Goal: Book appointment/travel/reservation

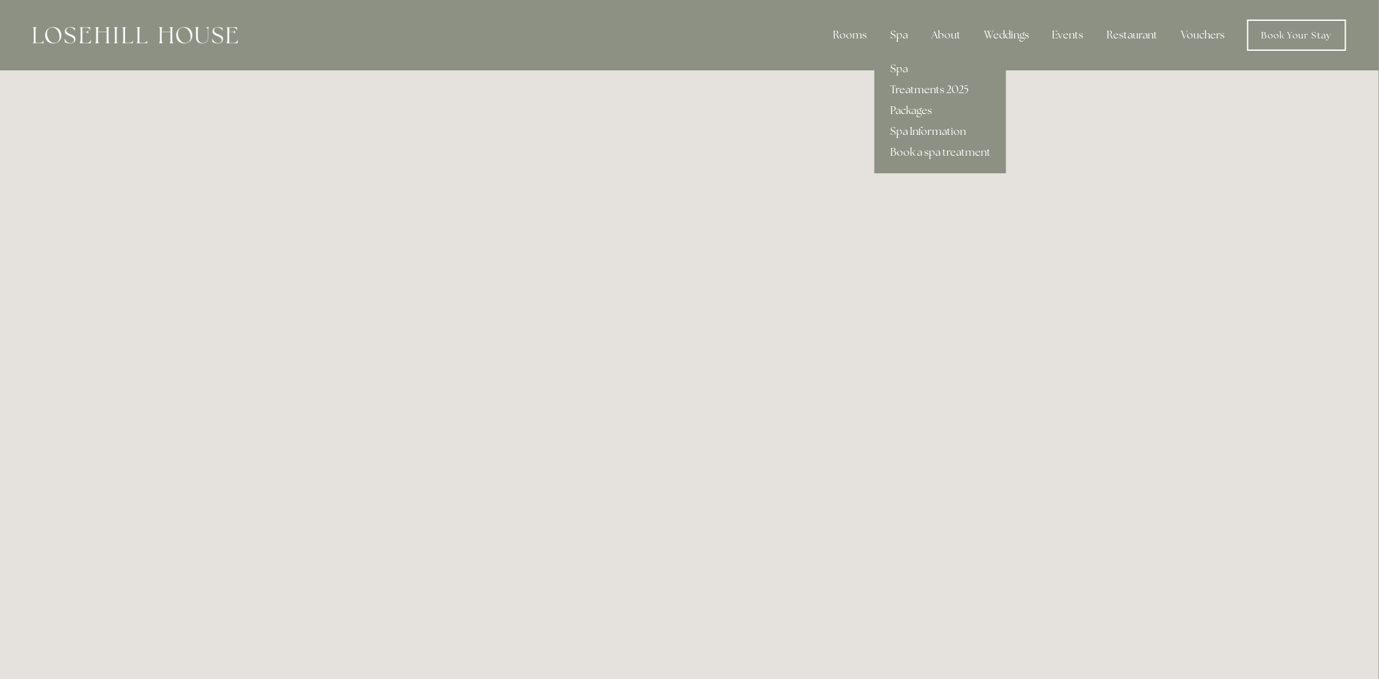
click at [919, 85] on link "Treatments 2025" at bounding box center [940, 89] width 132 height 21
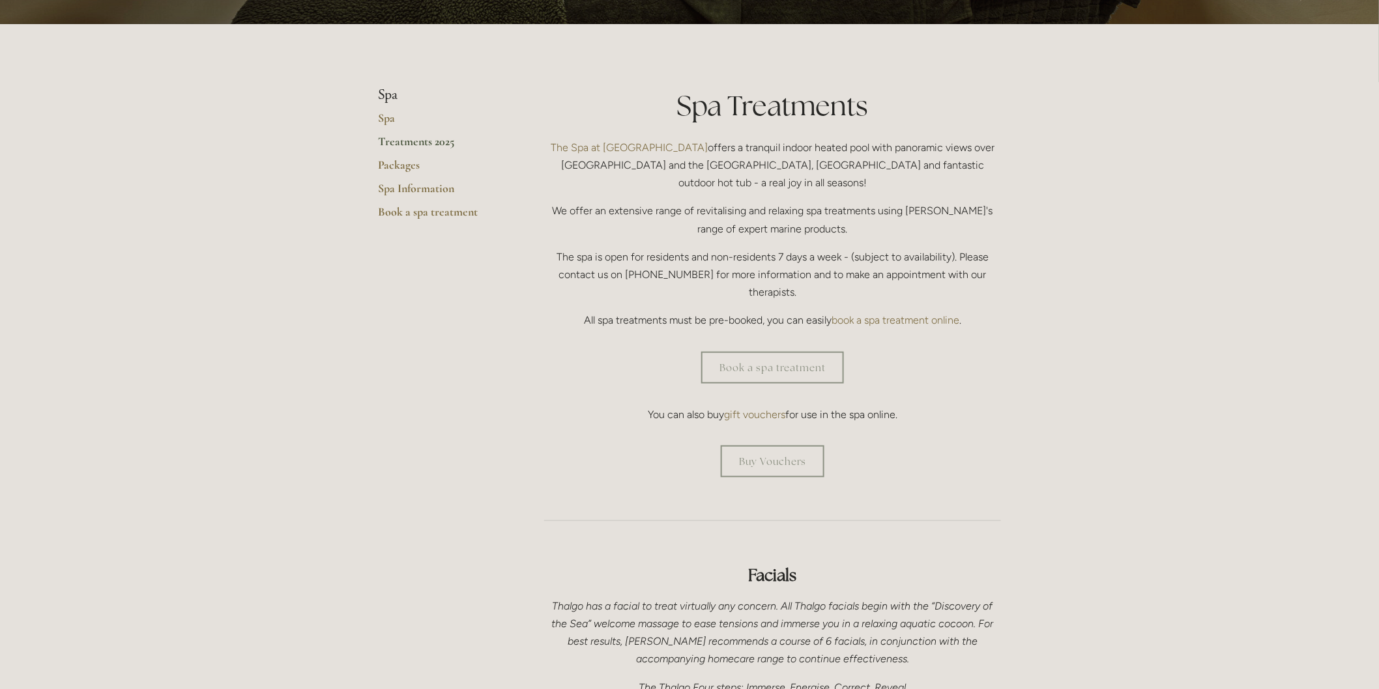
scroll to position [362, 0]
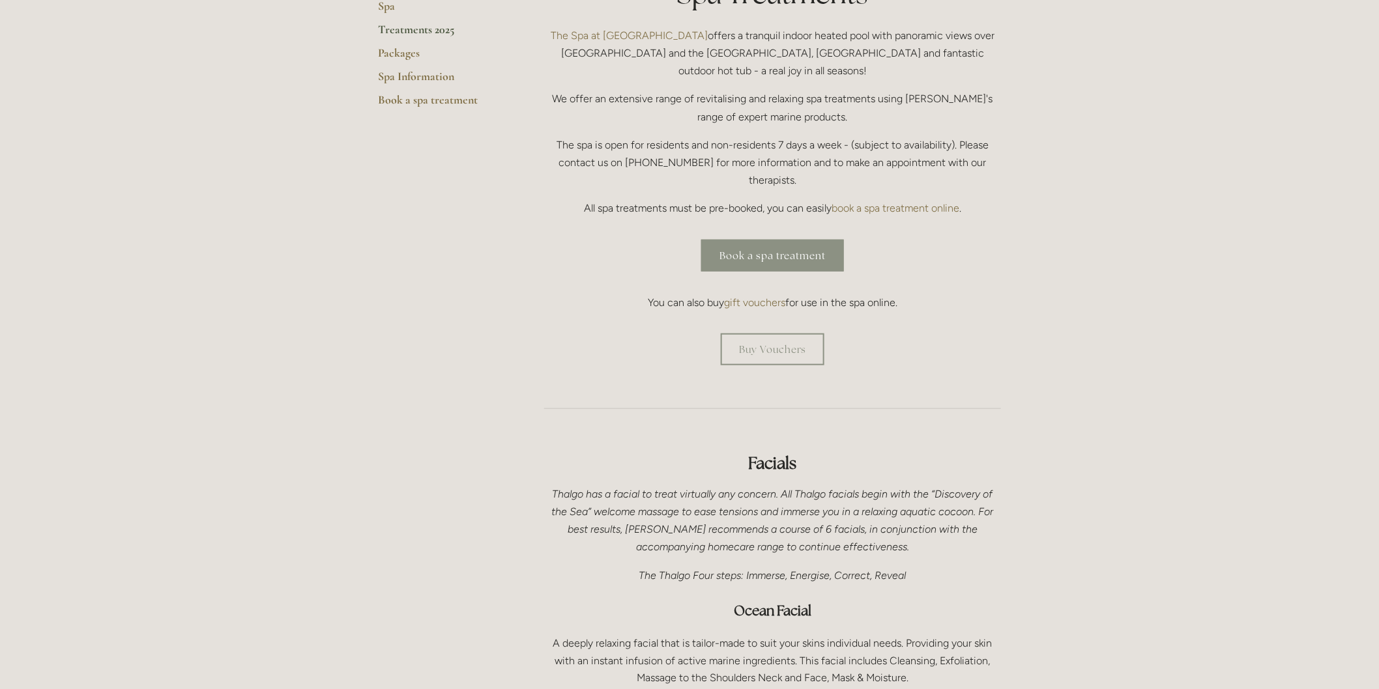
click at [773, 240] on link "Book a spa treatment" at bounding box center [772, 256] width 143 height 32
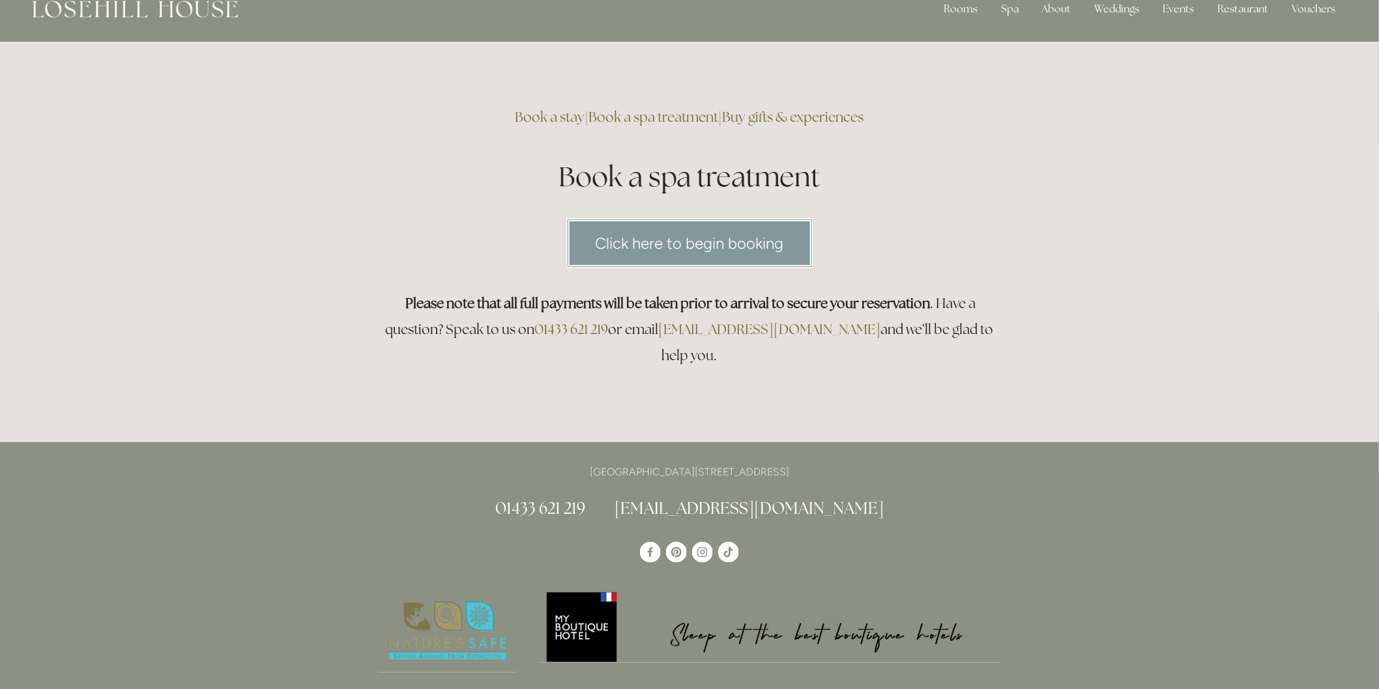
scroll to position [72, 0]
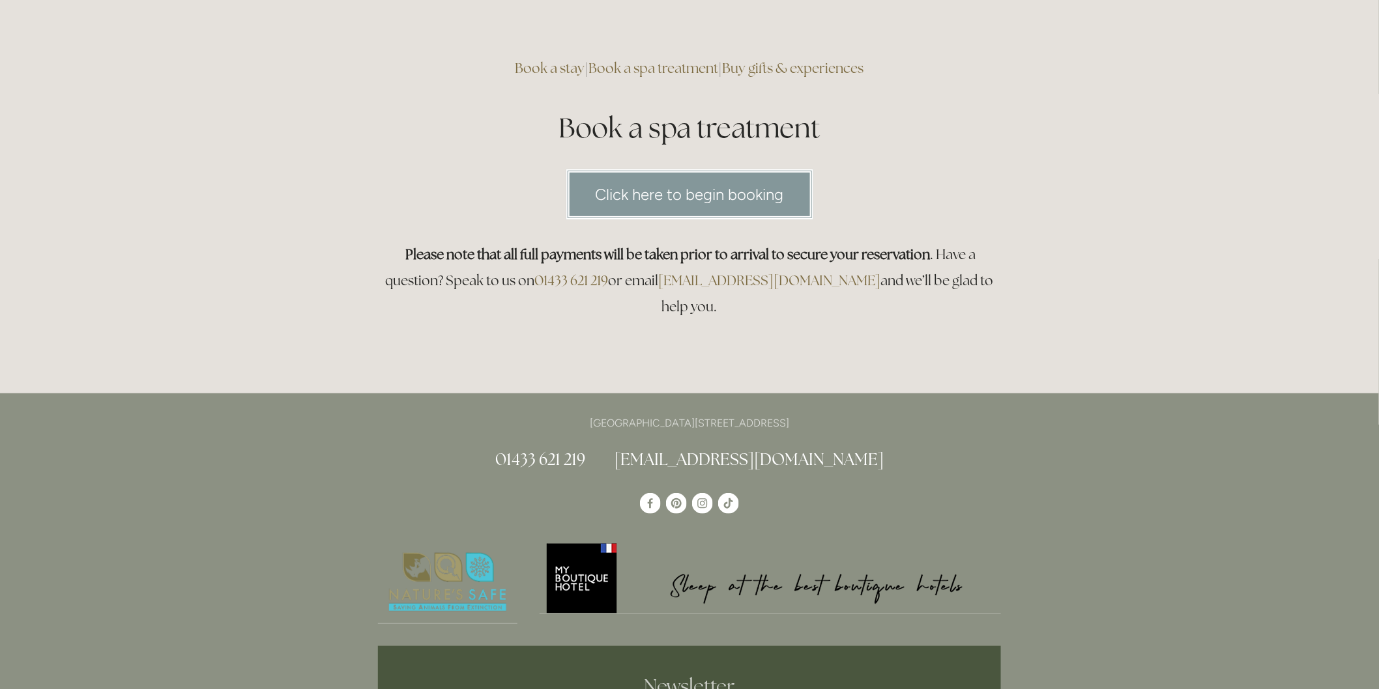
click at [741, 177] on html "Rooms Rooms Your Stay Book a stay Offers Spa Spa About" at bounding box center [689, 544] width 1379 height 1232
click at [741, 189] on link "Click here to begin booking" at bounding box center [689, 194] width 247 height 50
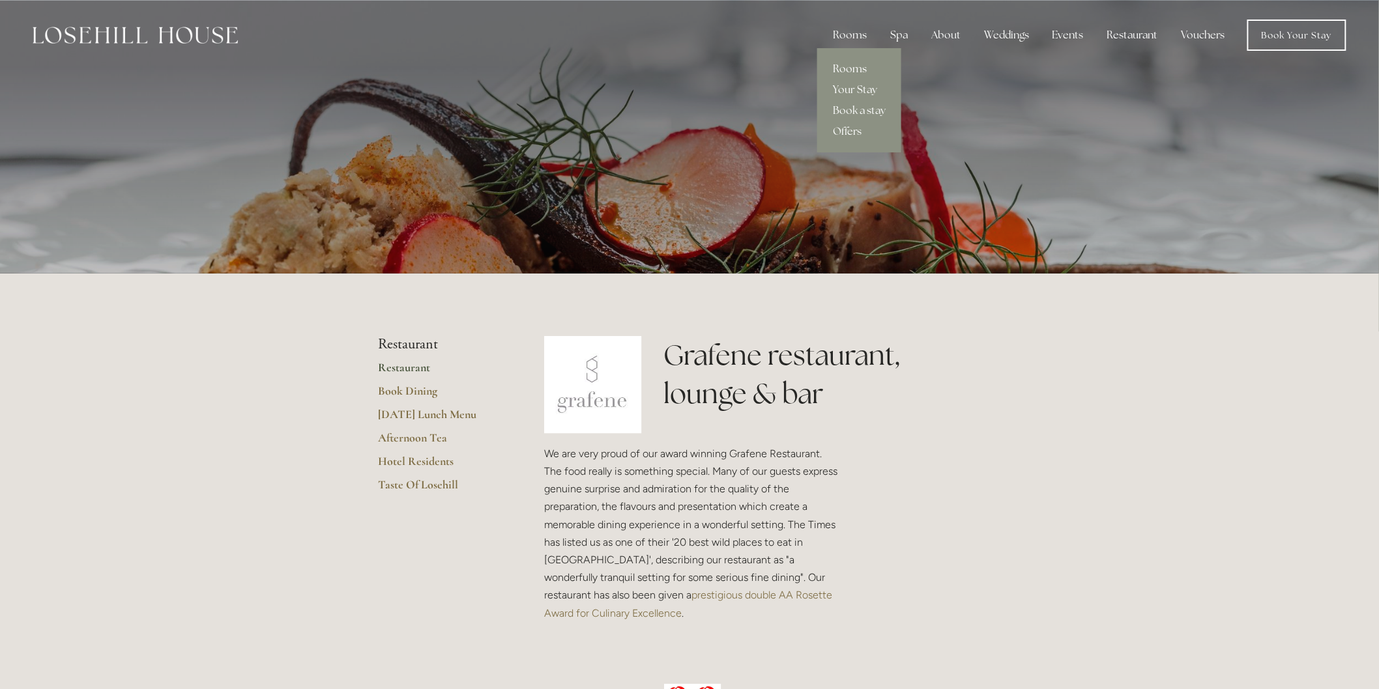
click at [861, 68] on link "Rooms" at bounding box center [859, 69] width 84 height 21
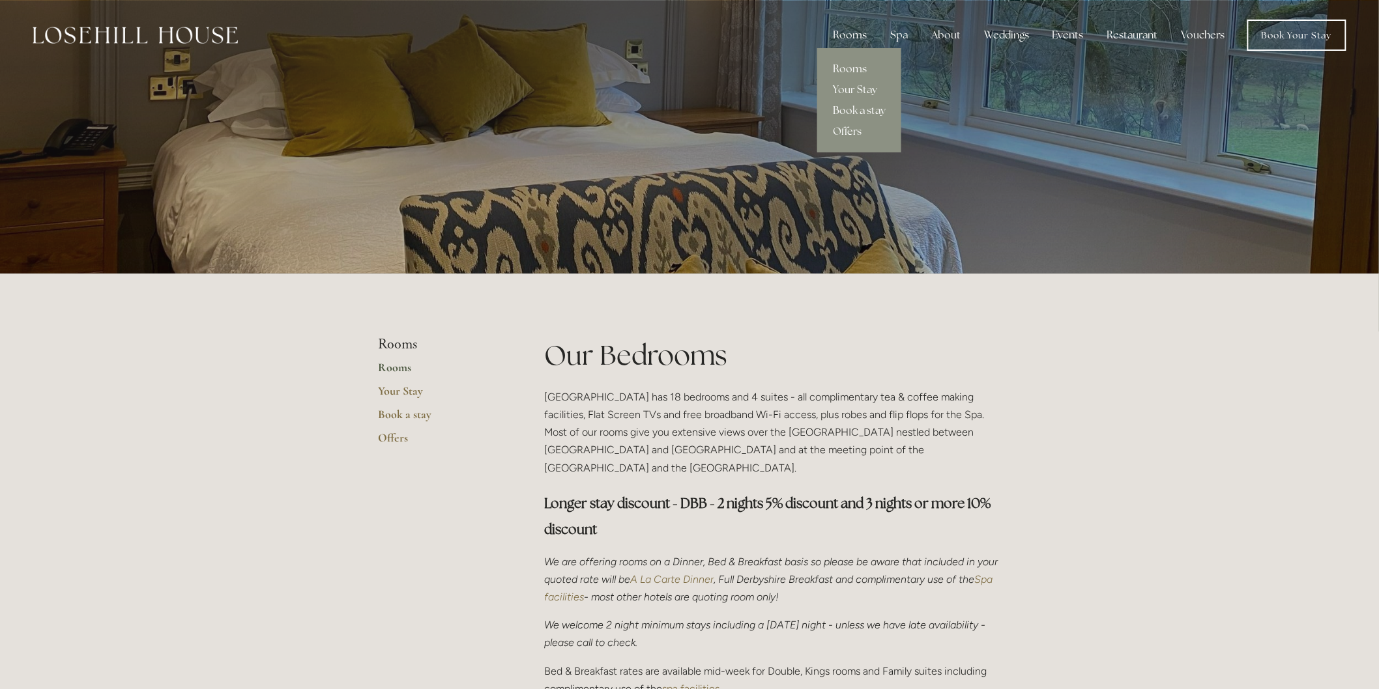
click at [861, 106] on link "Book a stay" at bounding box center [859, 110] width 84 height 21
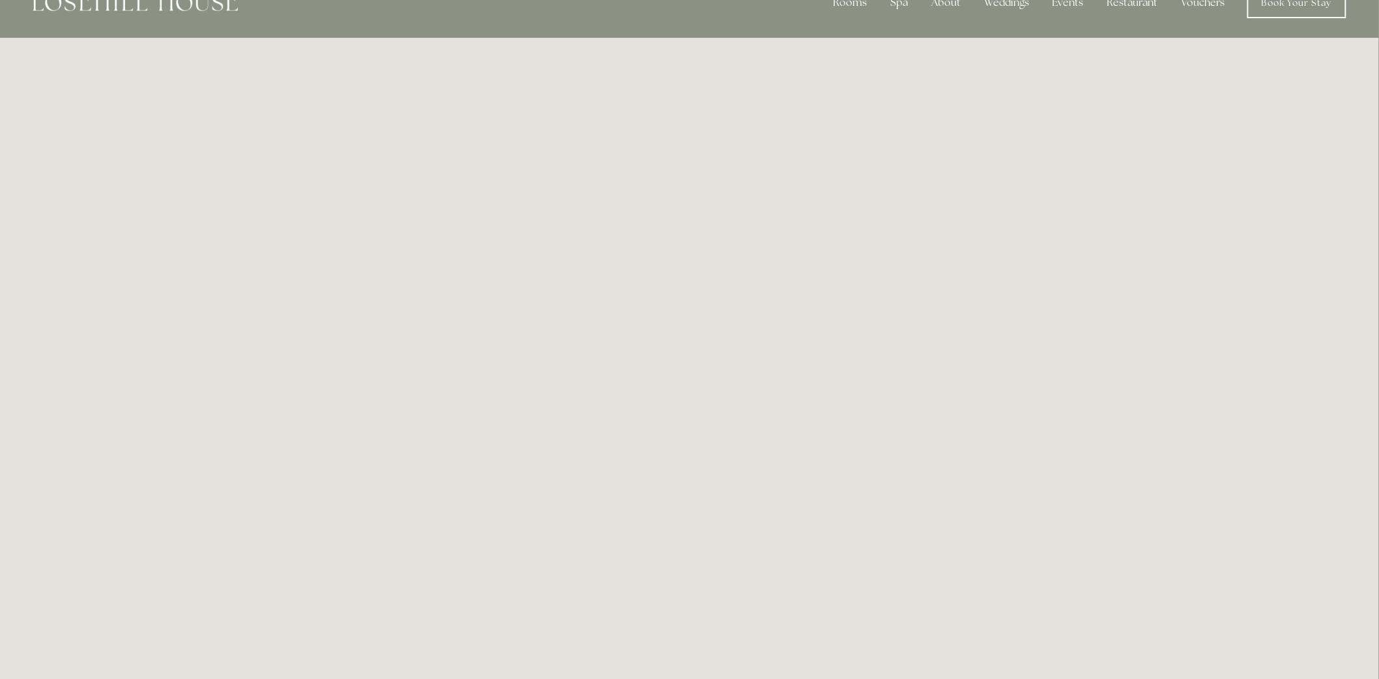
scroll to position [72, 0]
